Goal: Task Accomplishment & Management: Manage account settings

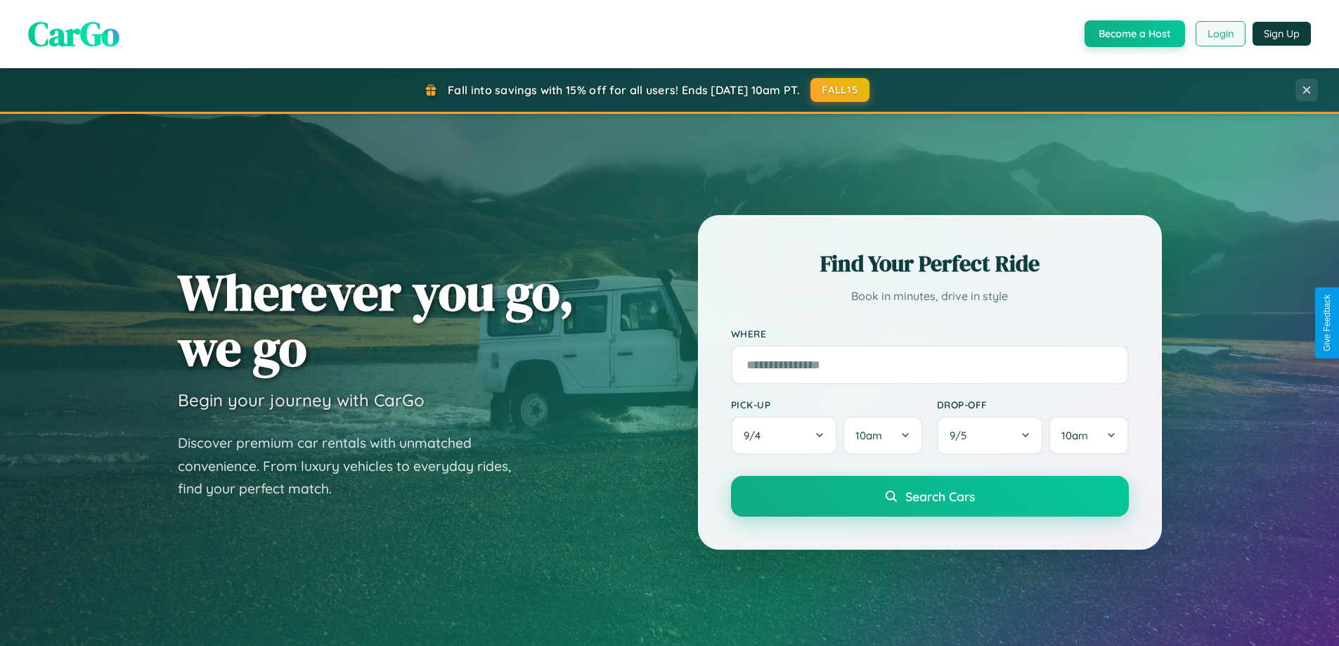
click at [1220, 34] on button "Login" at bounding box center [1221, 33] width 50 height 25
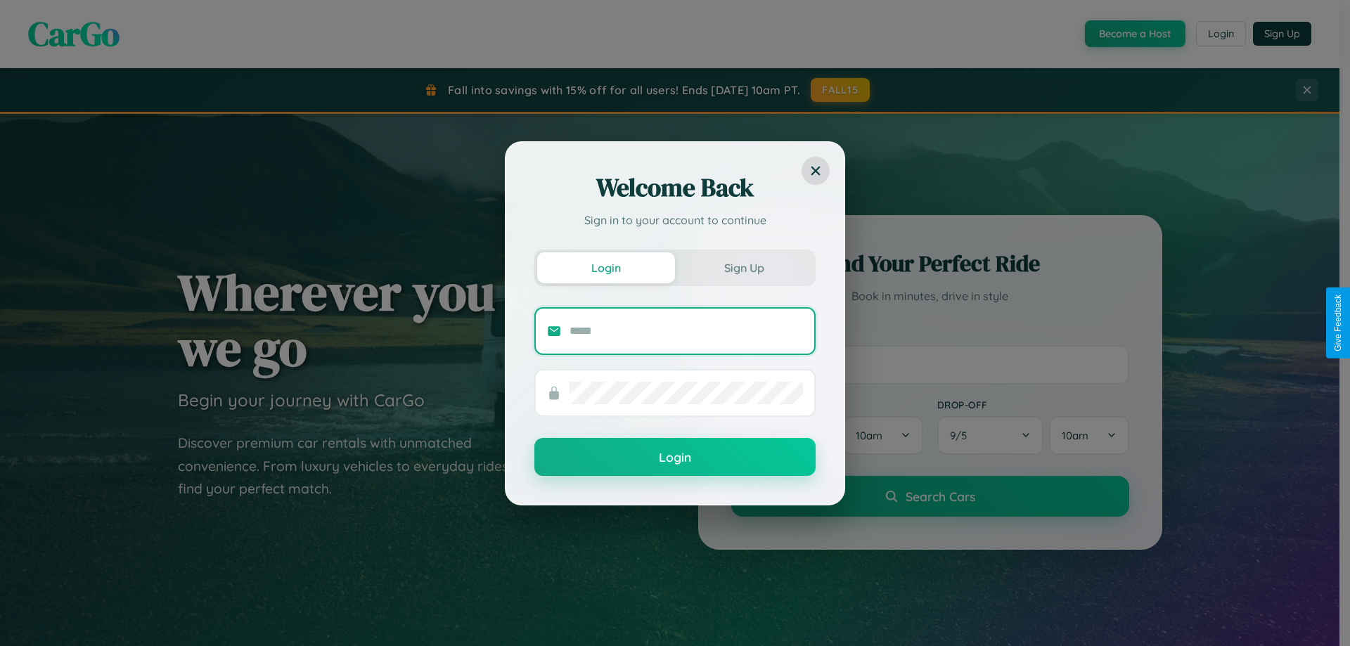
click at [686, 330] on input "text" at bounding box center [685, 331] width 233 height 22
type input "**********"
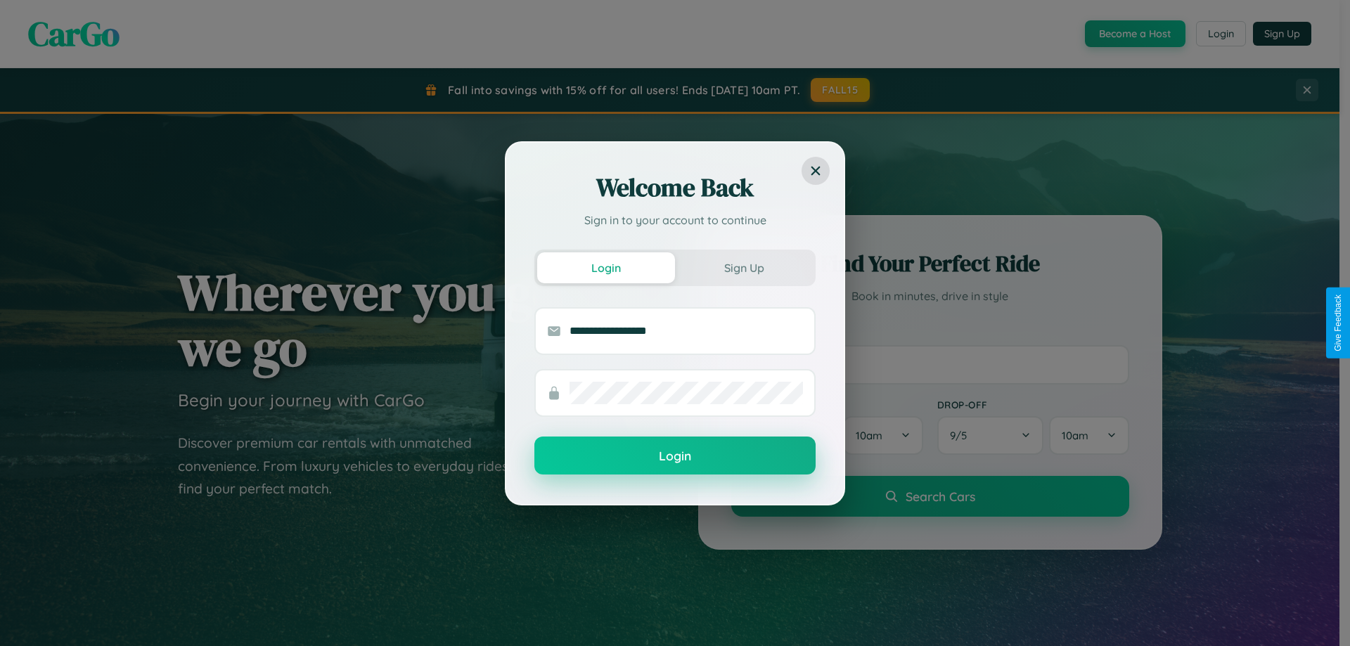
click at [675, 456] on button "Login" at bounding box center [674, 456] width 281 height 38
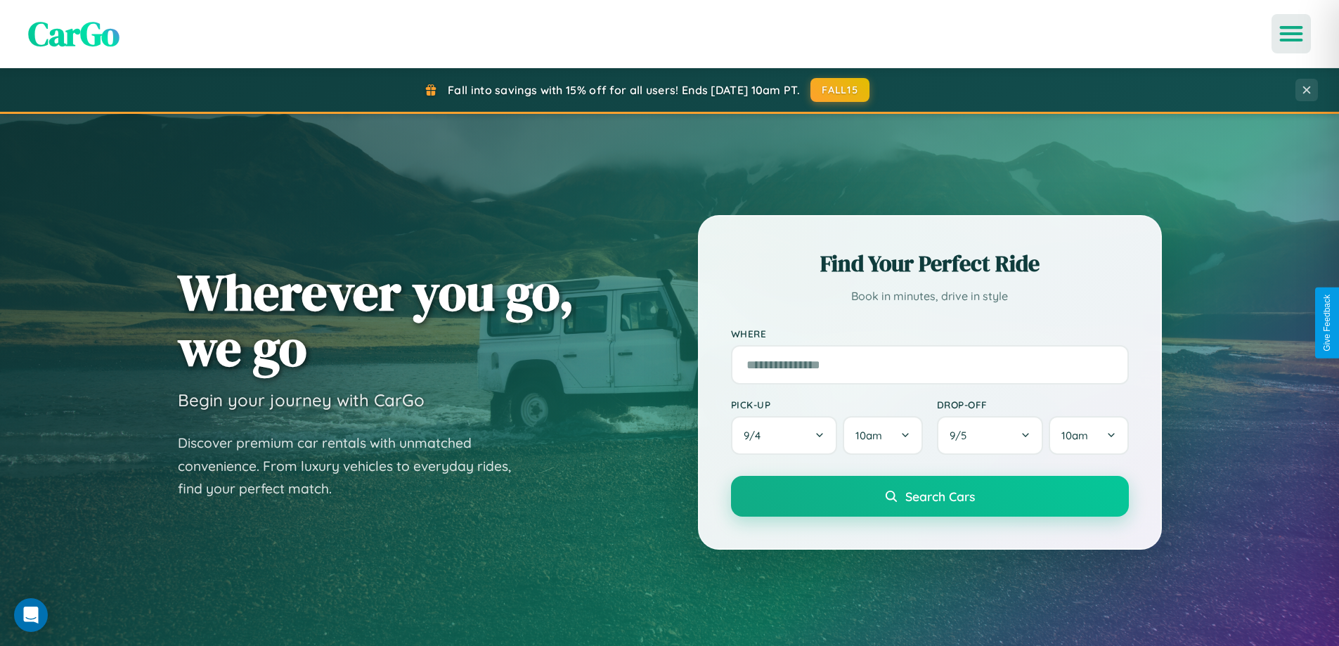
click at [1291, 34] on icon "Open menu" at bounding box center [1292, 33] width 20 height 13
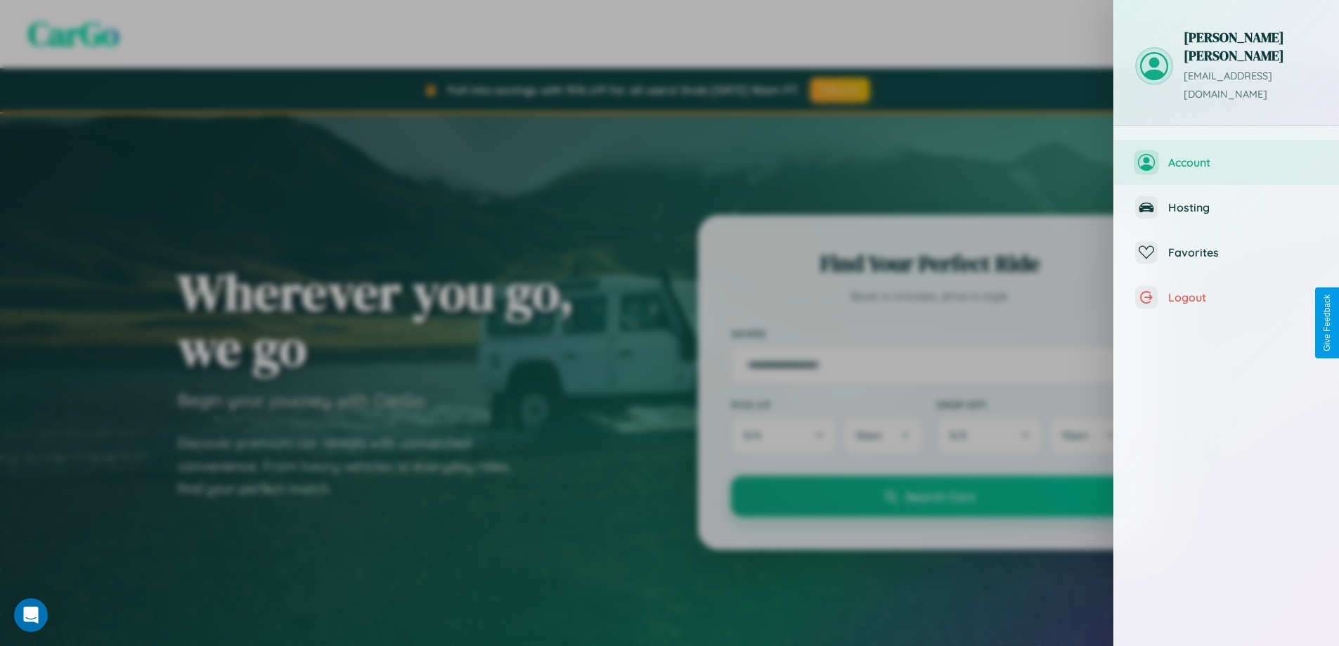
click at [1227, 155] on span "Account" at bounding box center [1243, 162] width 150 height 14
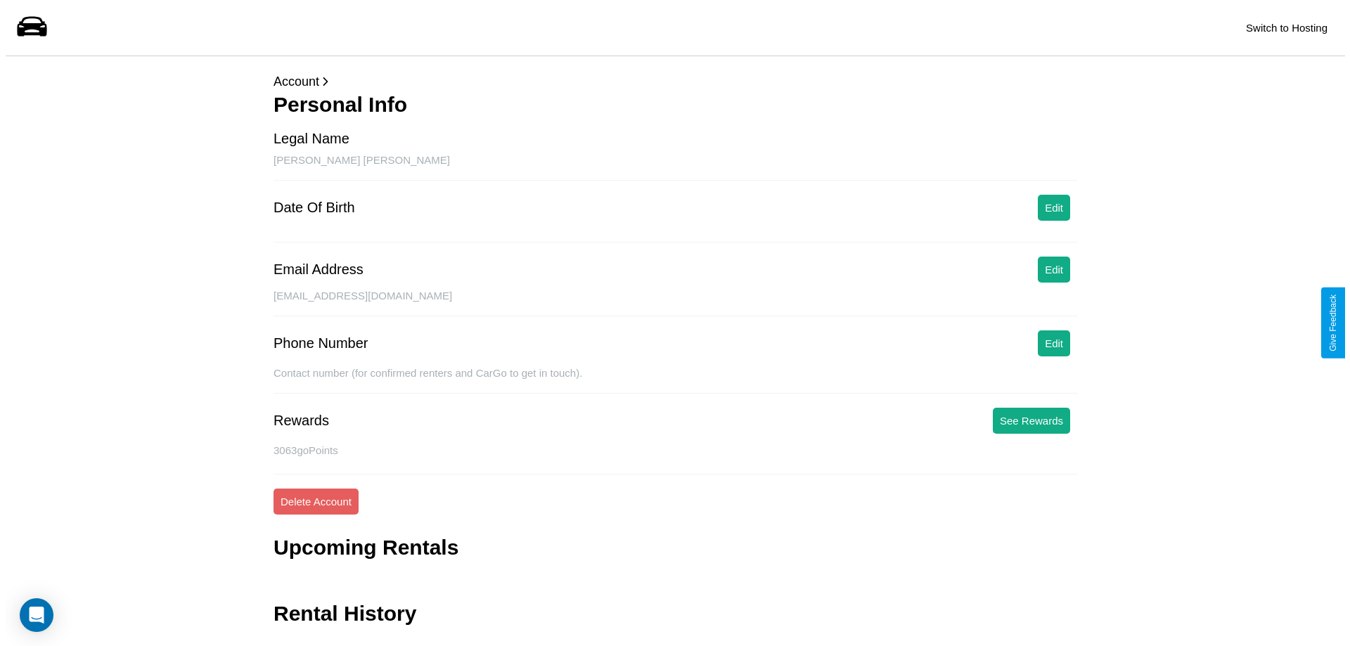
scroll to position [34, 0]
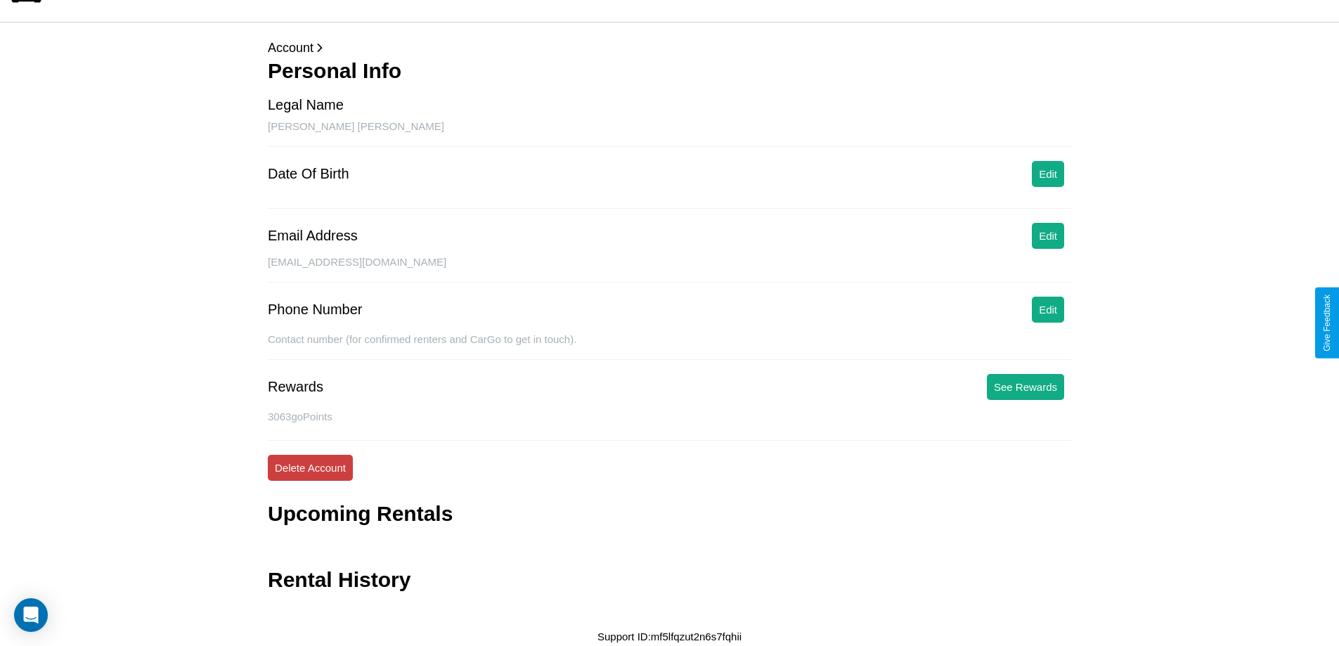
click at [310, 468] on button "Delete Account" at bounding box center [310, 468] width 85 height 26
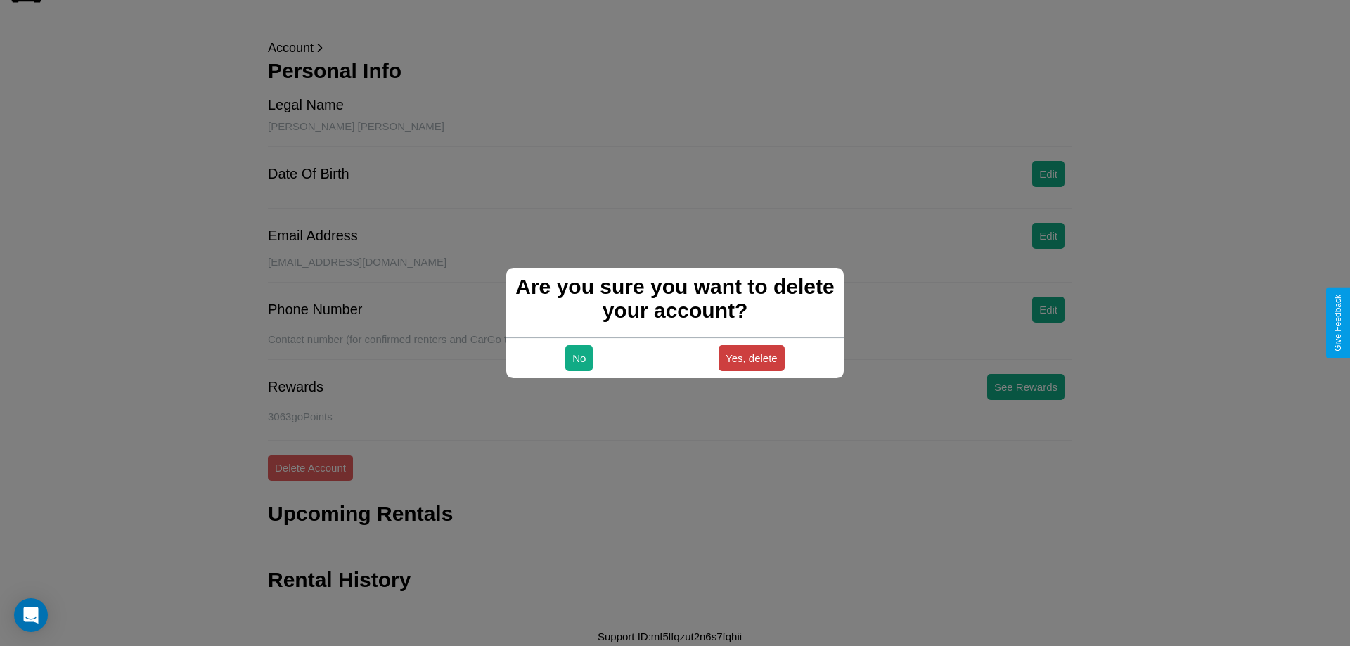
click at [751, 358] on button "Yes, delete" at bounding box center [751, 358] width 66 height 26
